Goal: Task Accomplishment & Management: Manage account settings

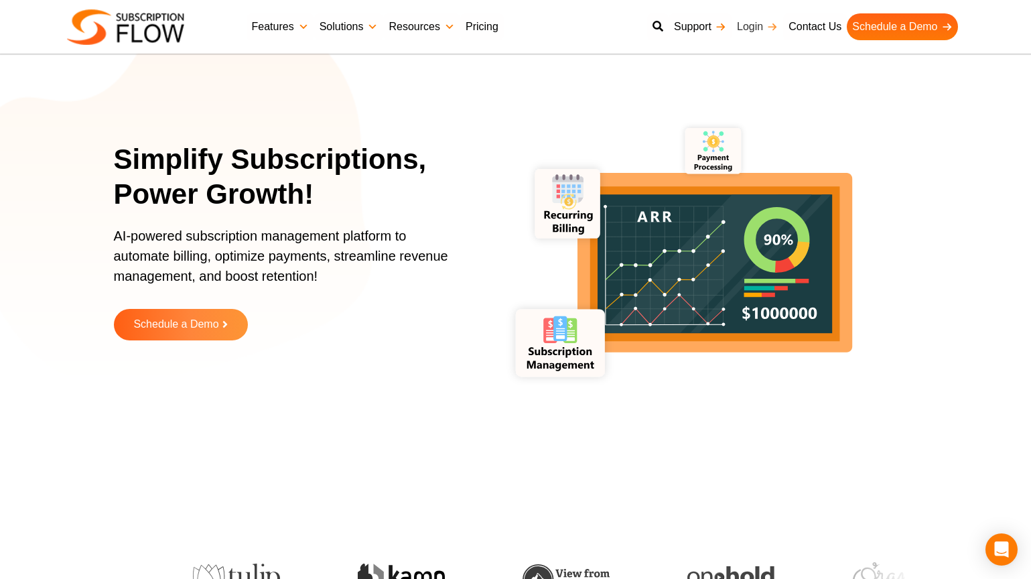
click at [755, 27] on link "Login" at bounding box center [757, 26] width 52 height 27
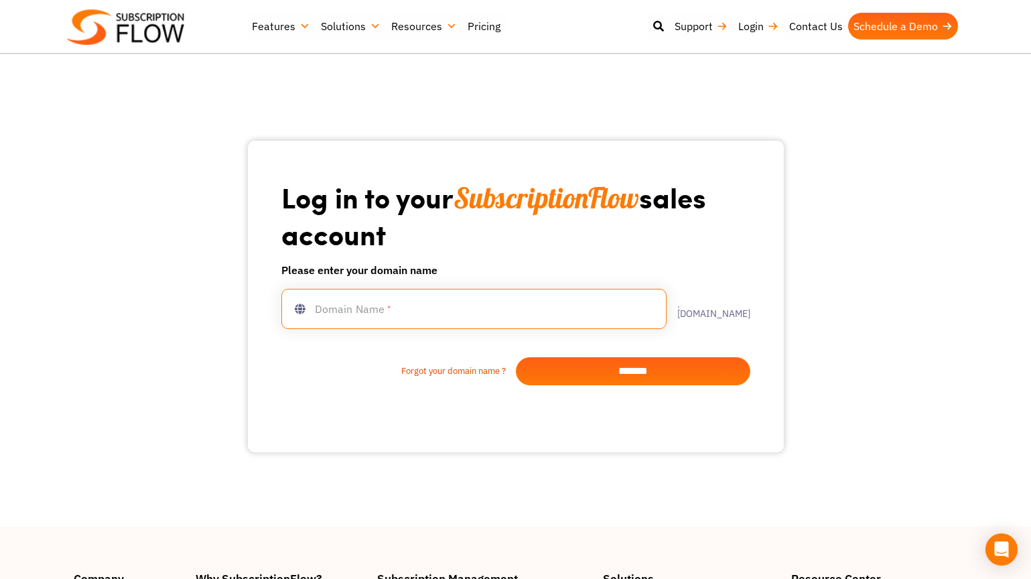
click at [501, 309] on input "text" at bounding box center [473, 309] width 385 height 40
type input "********"
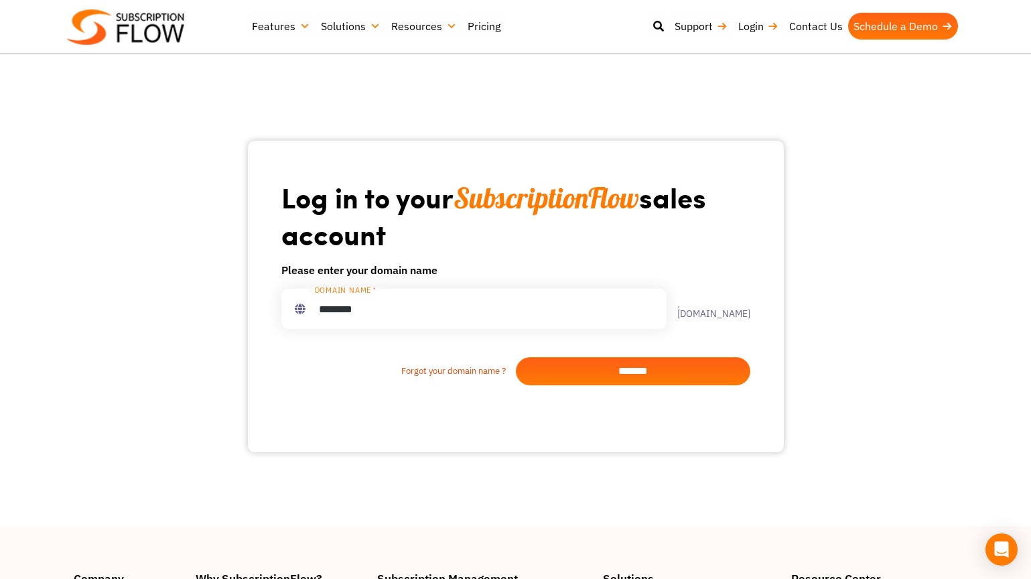
click at [658, 368] on input "*******" at bounding box center [633, 371] width 234 height 28
